Goal: Task Accomplishment & Management: Use online tool/utility

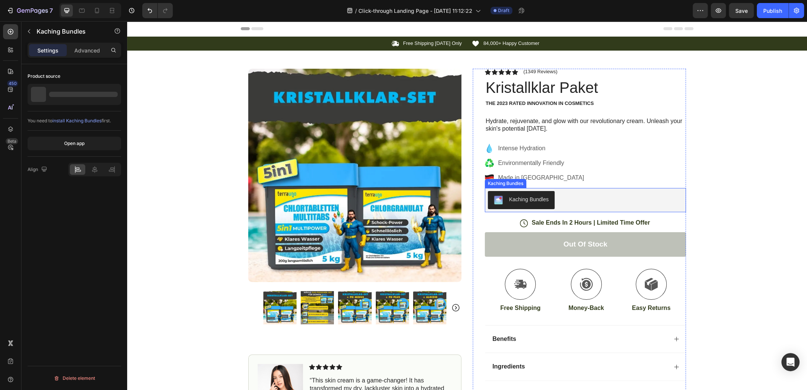
click at [532, 199] on div "Kaching Bundles" at bounding box center [529, 199] width 40 height 8
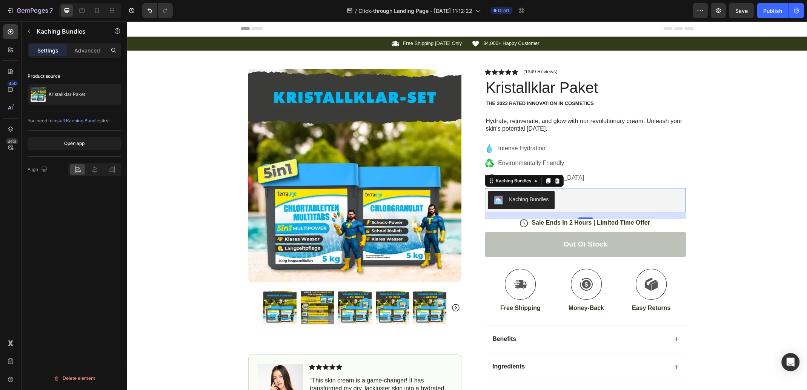
click at [495, 198] on img "Kaching Bundles" at bounding box center [498, 199] width 9 height 9
click at [736, 183] on div "Icon Free Shipping [DATE] Only Text Block Row Icon 84,000+ Happy Customer Text …" at bounding box center [467, 239] width 680 height 404
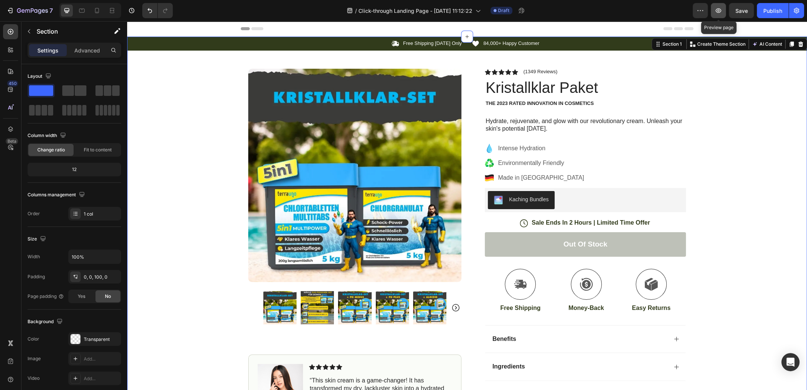
click at [721, 11] on icon "button" at bounding box center [719, 11] width 8 height 8
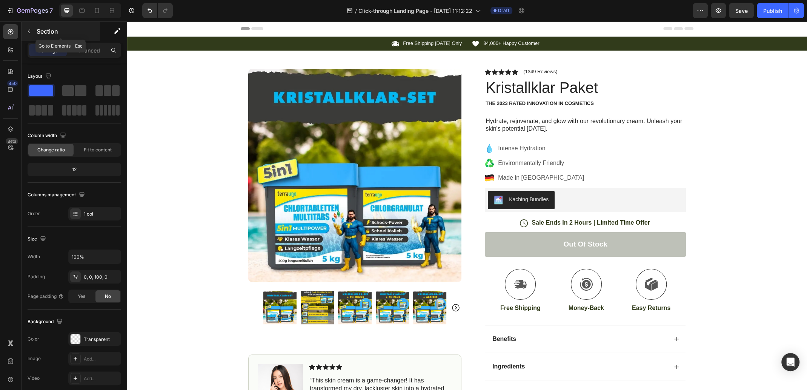
click at [26, 32] on icon "button" at bounding box center [29, 31] width 6 height 6
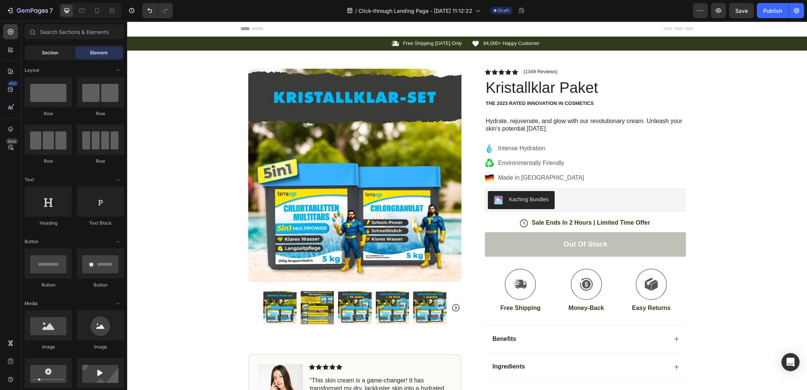
click at [51, 53] on span "Section" at bounding box center [50, 52] width 16 height 7
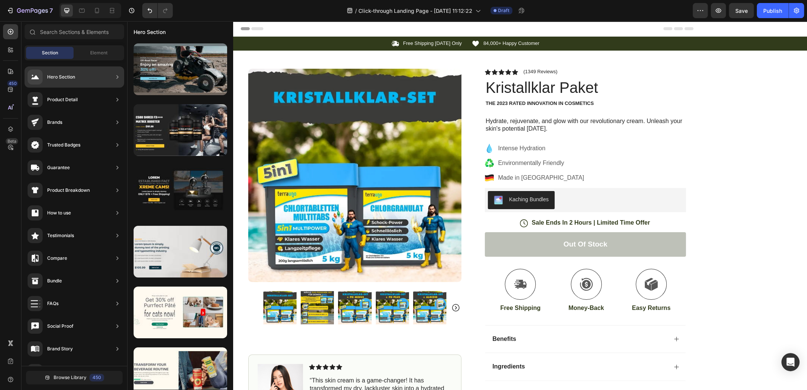
click at [90, 75] on div "Hero Section" at bounding box center [75, 76] width 100 height 21
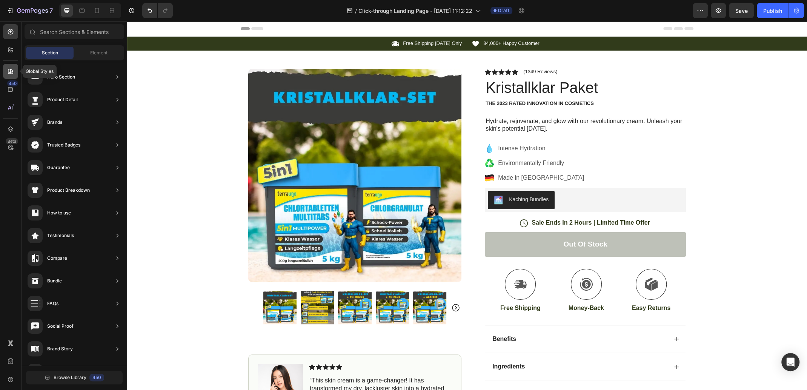
click at [14, 75] on div at bounding box center [10, 71] width 15 height 15
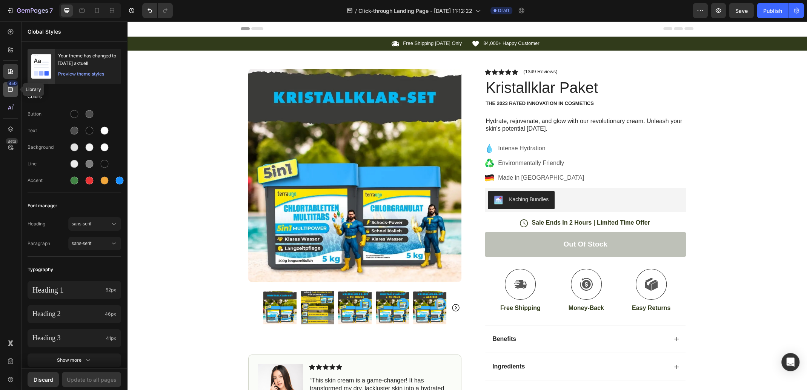
click at [11, 92] on icon at bounding box center [11, 90] width 8 height 8
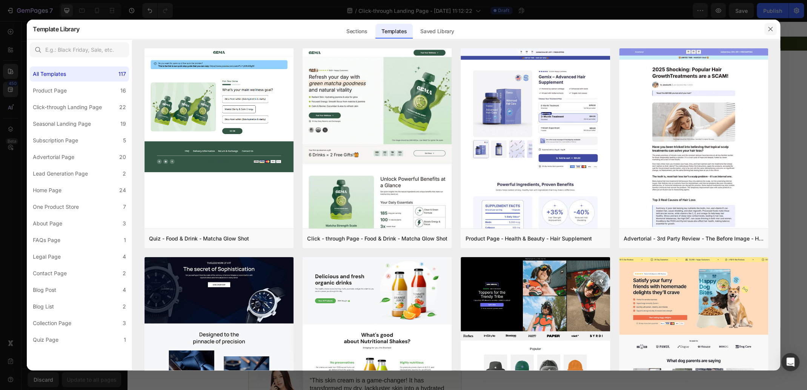
drag, startPoint x: 770, startPoint y: 28, endPoint x: 640, endPoint y: 8, distance: 131.3
click at [770, 28] on icon "button" at bounding box center [770, 29] width 6 height 6
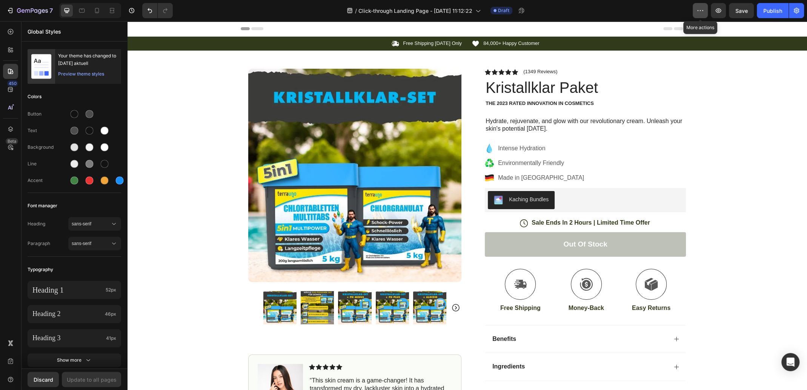
click at [701, 13] on icon "button" at bounding box center [700, 11] width 8 height 8
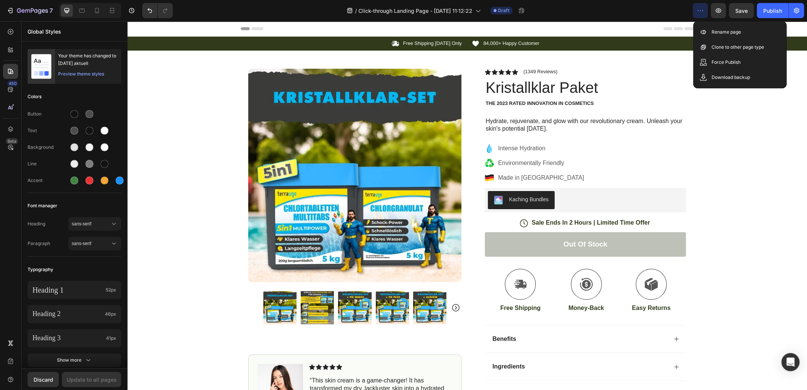
click at [702, 11] on icon "button" at bounding box center [700, 11] width 8 height 8
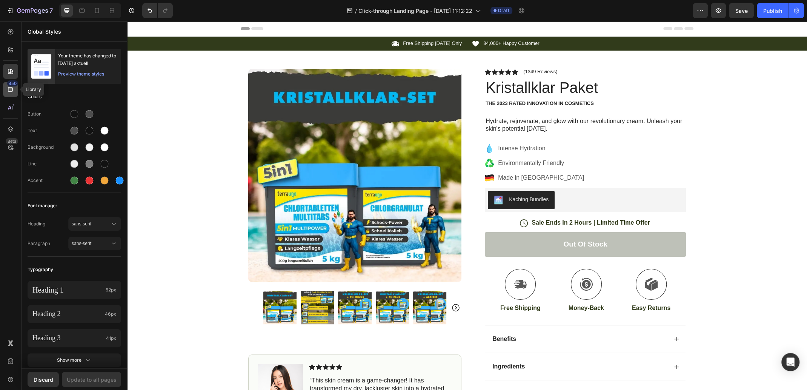
click at [9, 89] on icon at bounding box center [11, 90] width 8 height 8
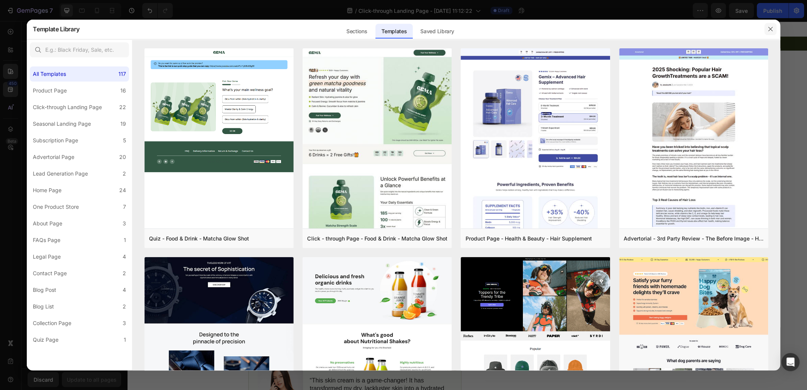
click at [775, 29] on button "button" at bounding box center [770, 29] width 12 height 12
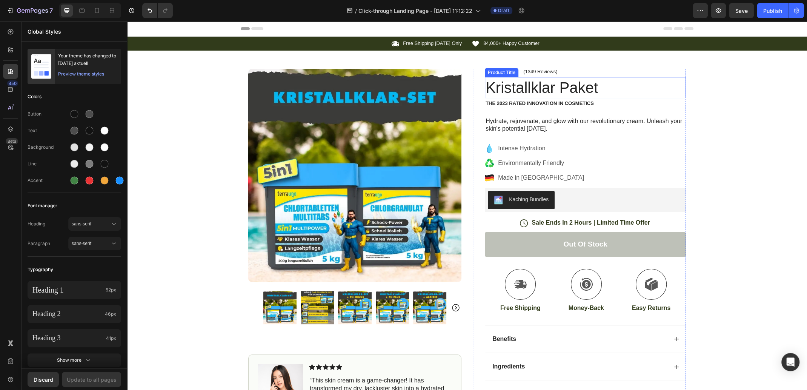
click at [571, 86] on h1 "Kristallklar Paket" at bounding box center [585, 87] width 201 height 21
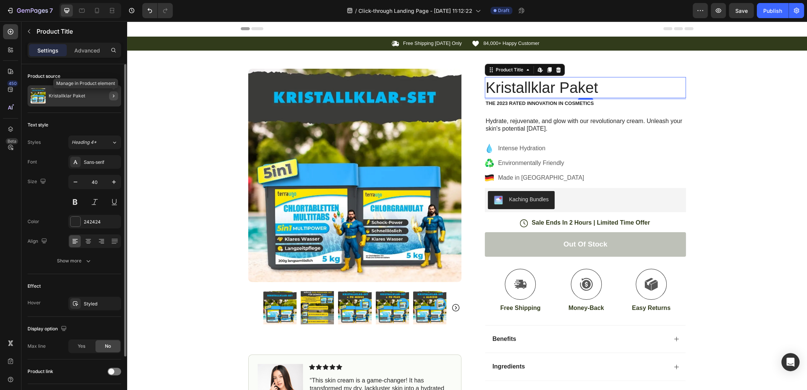
click at [111, 97] on icon "button" at bounding box center [114, 96] width 6 height 6
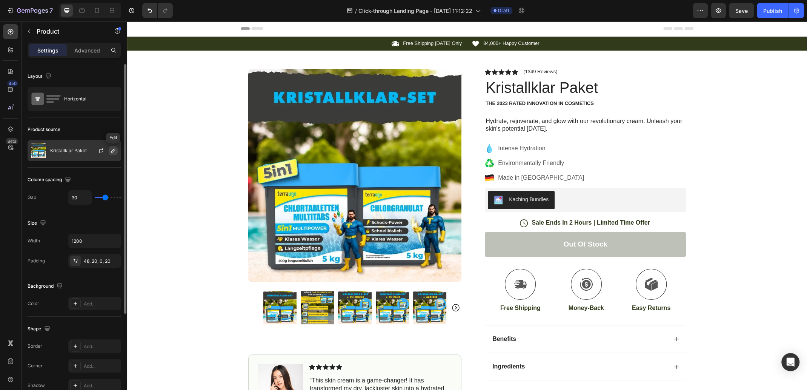
click at [114, 150] on icon "button" at bounding box center [113, 151] width 6 height 6
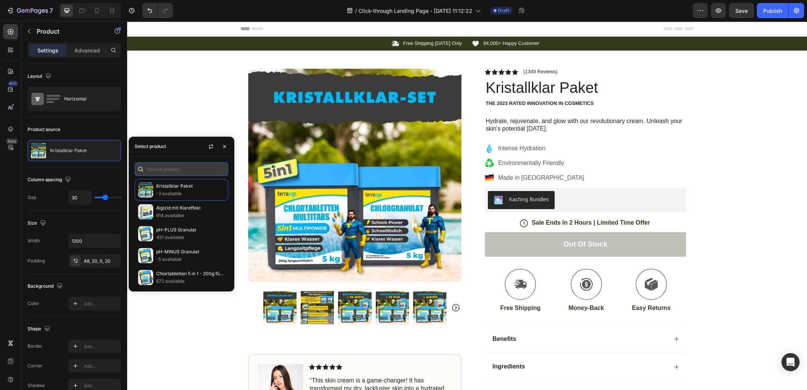
click at [163, 172] on input "text" at bounding box center [182, 169] width 94 height 14
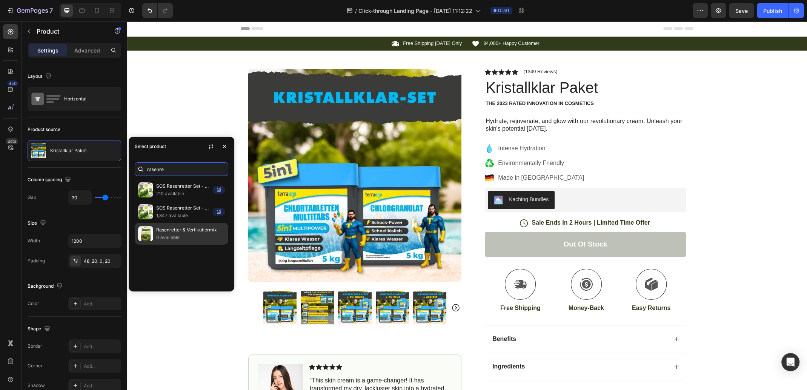
type input "rasenre"
click at [185, 233] on p "Rasenretter & Vertikutiermix" at bounding box center [190, 230] width 69 height 8
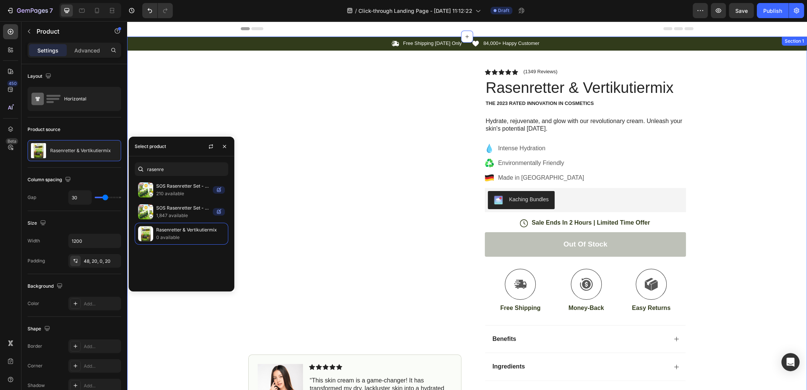
click at [770, 177] on div "Icon Free Shipping [DATE] Only Text Block Row Icon 84,000+ Happy Customer Text …" at bounding box center [467, 239] width 680 height 404
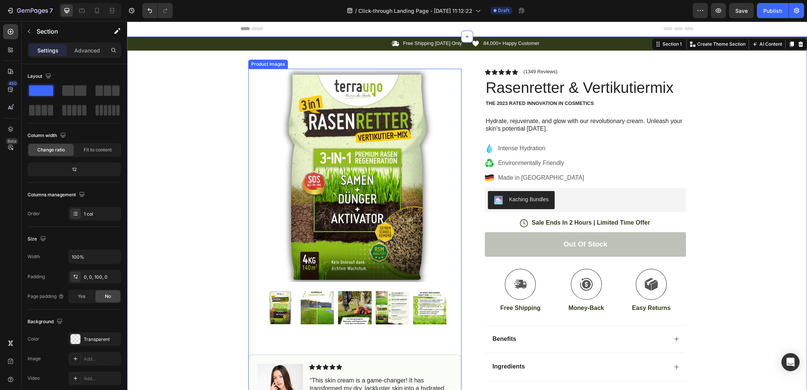
click at [406, 300] on div at bounding box center [354, 307] width 183 height 33
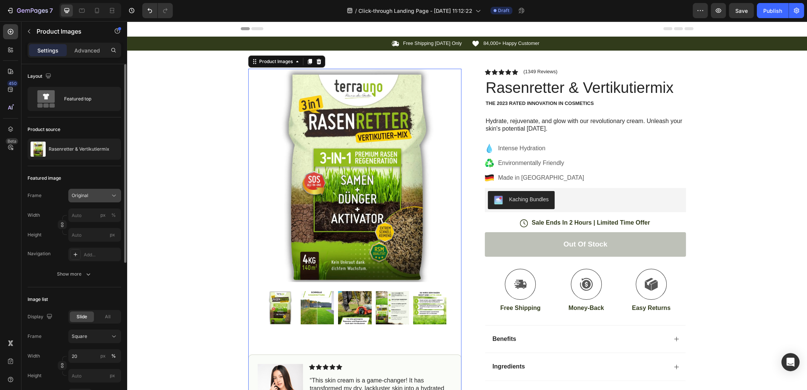
click at [101, 194] on div "Original" at bounding box center [90, 195] width 37 height 7
click at [111, 210] on icon at bounding box center [112, 214] width 8 height 8
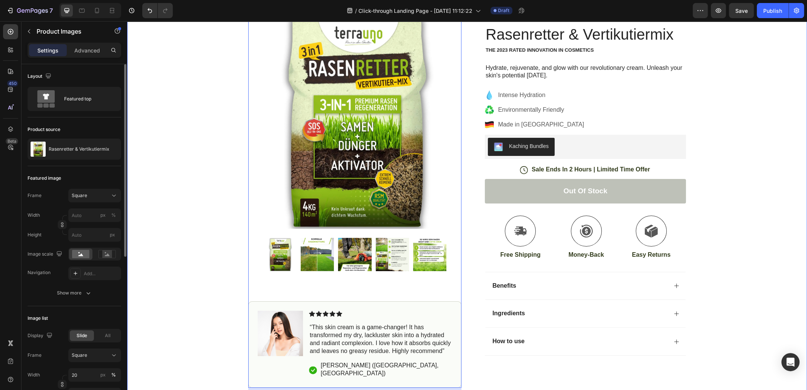
scroll to position [38, 0]
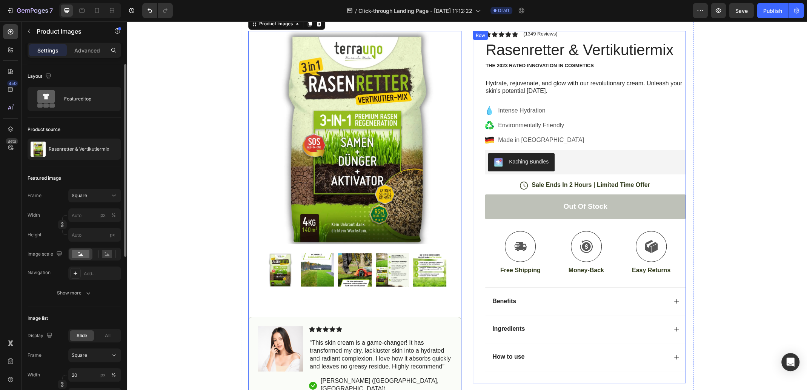
click at [473, 196] on div "Icon Icon Icon Icon Icon Icon List (1349 Reviews) Text Block Row Rasenretter & …" at bounding box center [579, 207] width 213 height 352
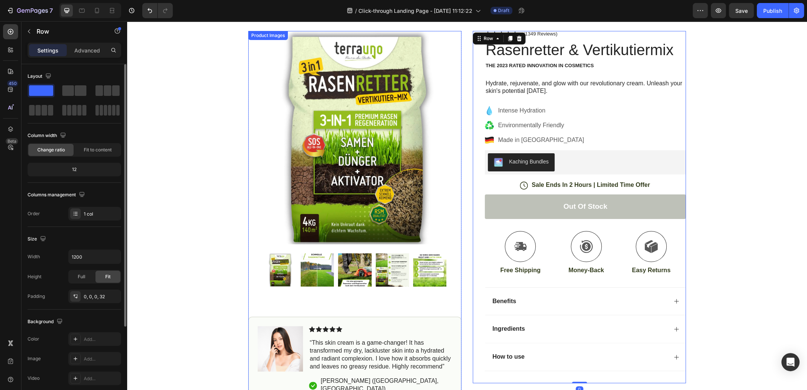
click at [416, 191] on img at bounding box center [354, 137] width 213 height 213
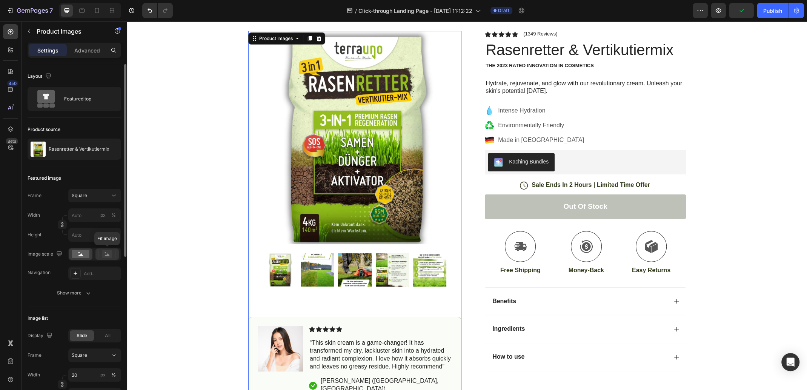
click at [109, 251] on rect at bounding box center [107, 254] width 10 height 8
click at [83, 254] on rect at bounding box center [80, 254] width 17 height 8
click at [100, 195] on div "Square" at bounding box center [90, 195] width 37 height 7
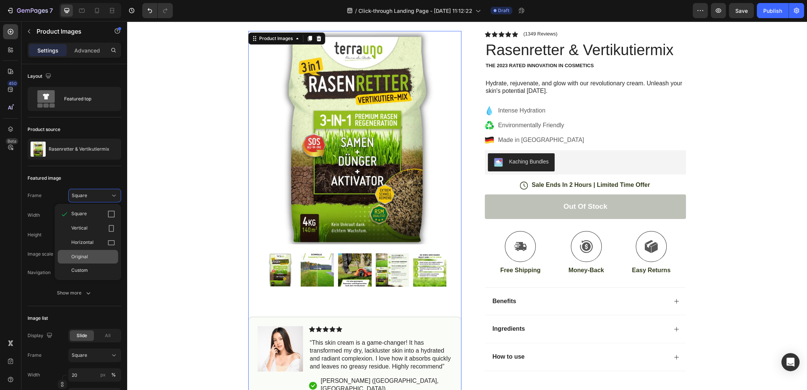
click at [103, 252] on div "Original" at bounding box center [88, 257] width 60 height 14
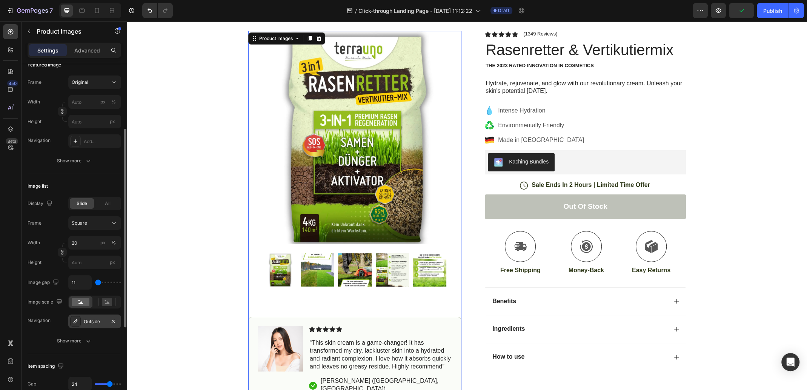
scroll to position [151, 0]
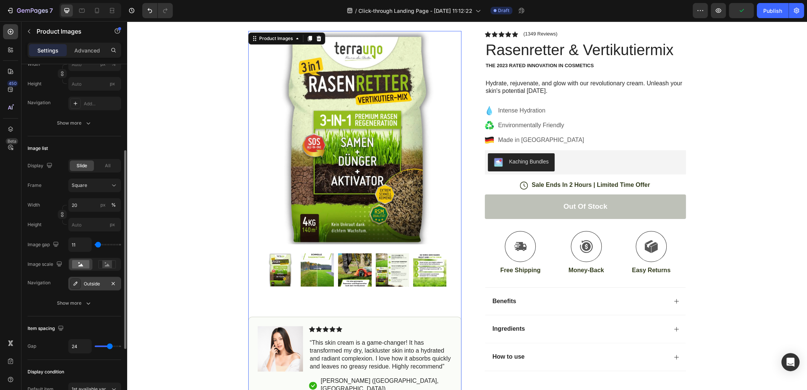
click at [89, 280] on div "Outside" at bounding box center [95, 283] width 22 height 7
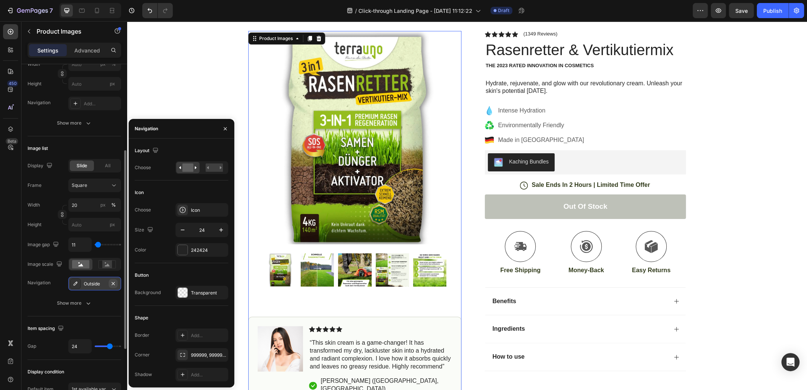
click at [114, 284] on icon "button" at bounding box center [113, 282] width 3 height 3
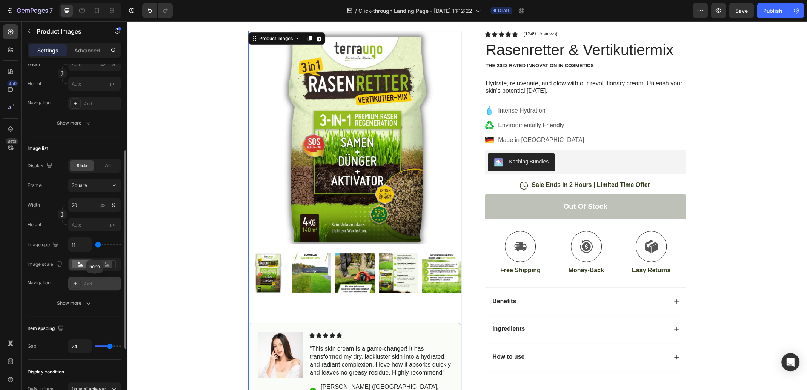
click at [76, 282] on icon at bounding box center [76, 283] width 4 height 4
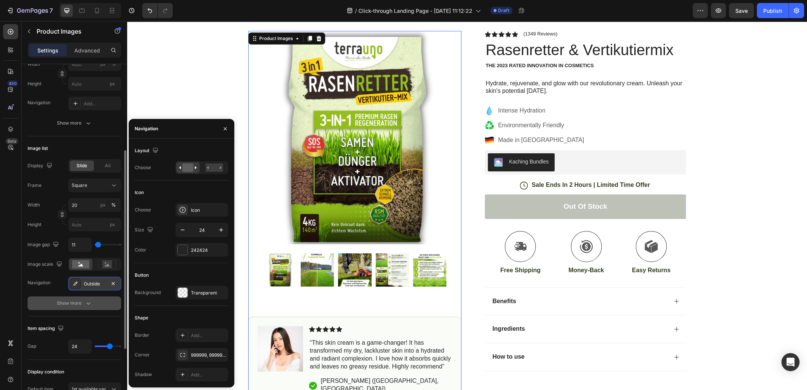
click at [89, 302] on icon "button" at bounding box center [88, 303] width 4 height 2
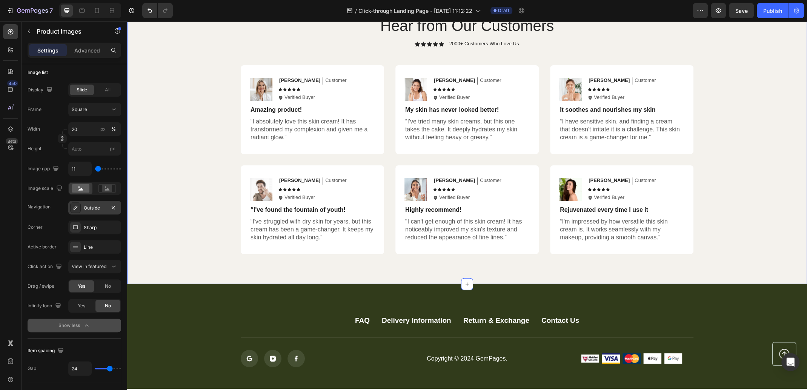
scroll to position [1584, 0]
